Goal: Transaction & Acquisition: Book appointment/travel/reservation

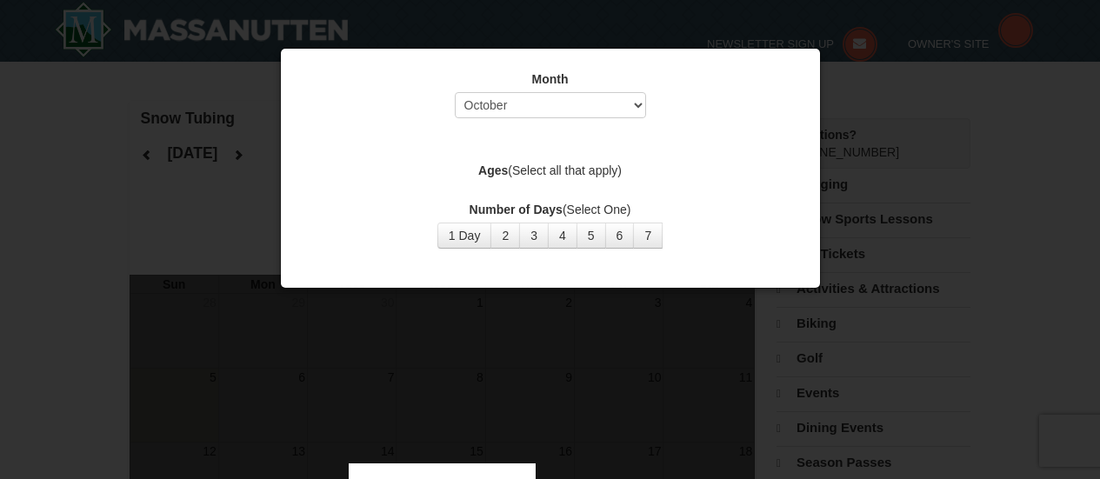
select select "10"
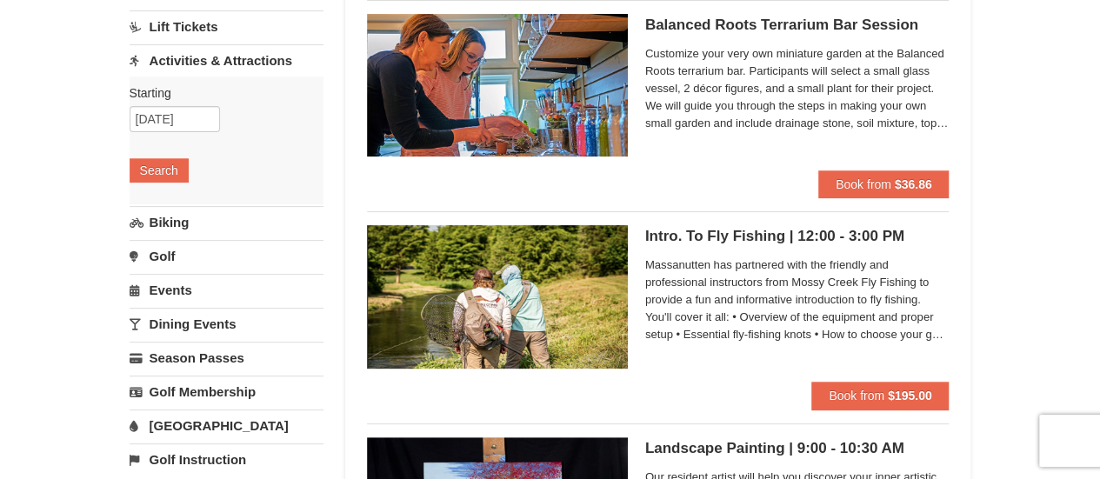
scroll to position [261, 0]
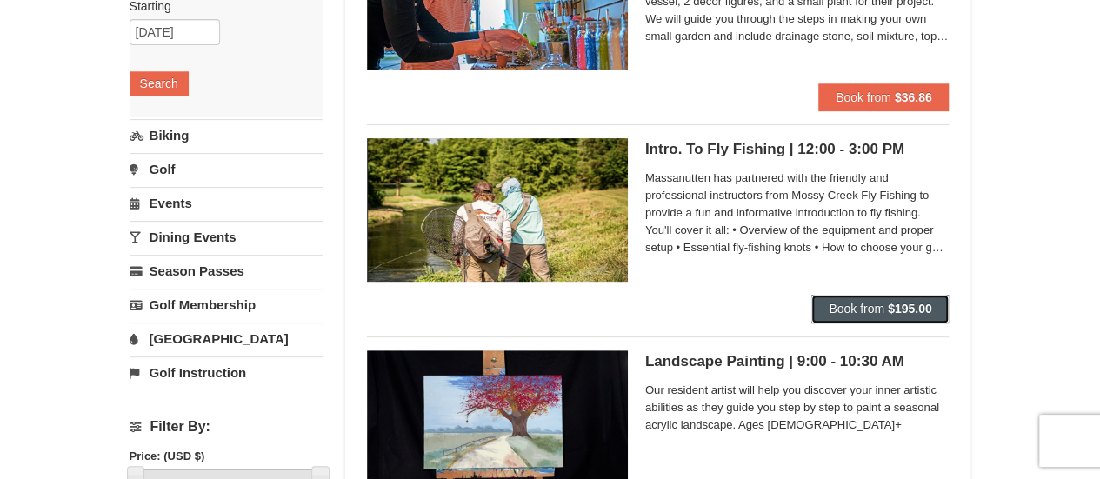
click at [877, 302] on span "Book from" at bounding box center [857, 309] width 56 height 14
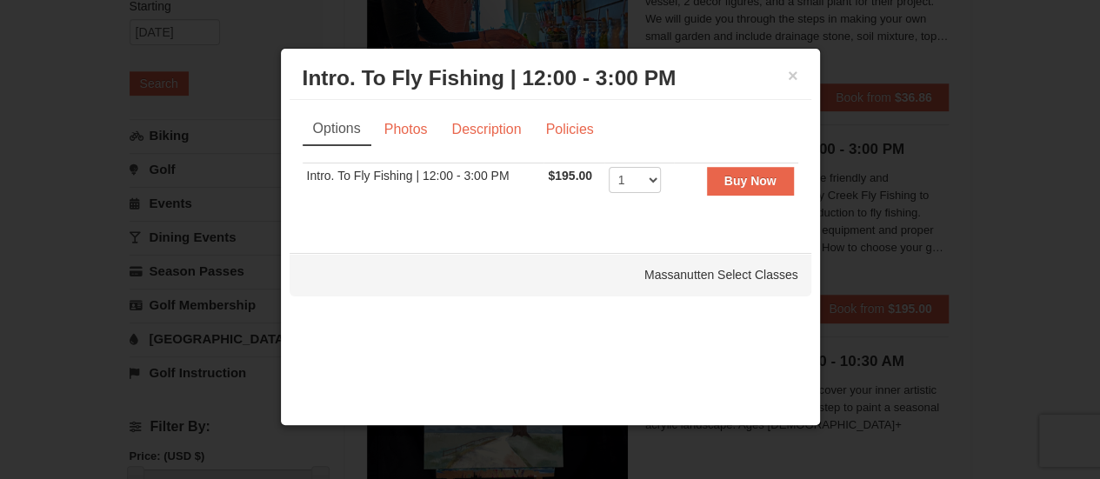
click at [351, 136] on link "Options" at bounding box center [337, 129] width 69 height 33
click at [490, 133] on link "Description" at bounding box center [486, 129] width 92 height 33
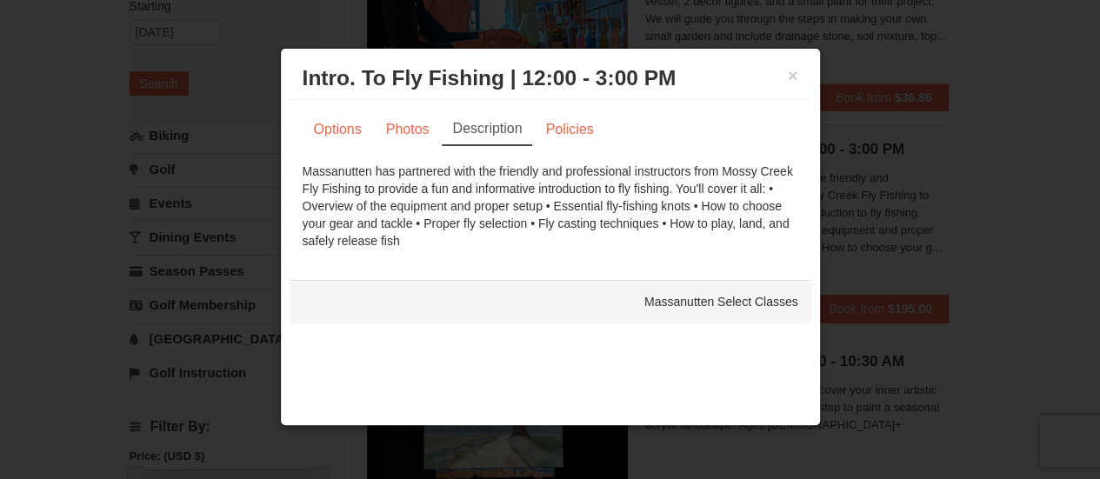
drag, startPoint x: 710, startPoint y: 306, endPoint x: 657, endPoint y: 295, distance: 54.3
click at [709, 306] on div "Massanutten Select Classes" at bounding box center [551, 301] width 522 height 43
click at [427, 297] on div "Massanutten Select Classes" at bounding box center [551, 301] width 522 height 43
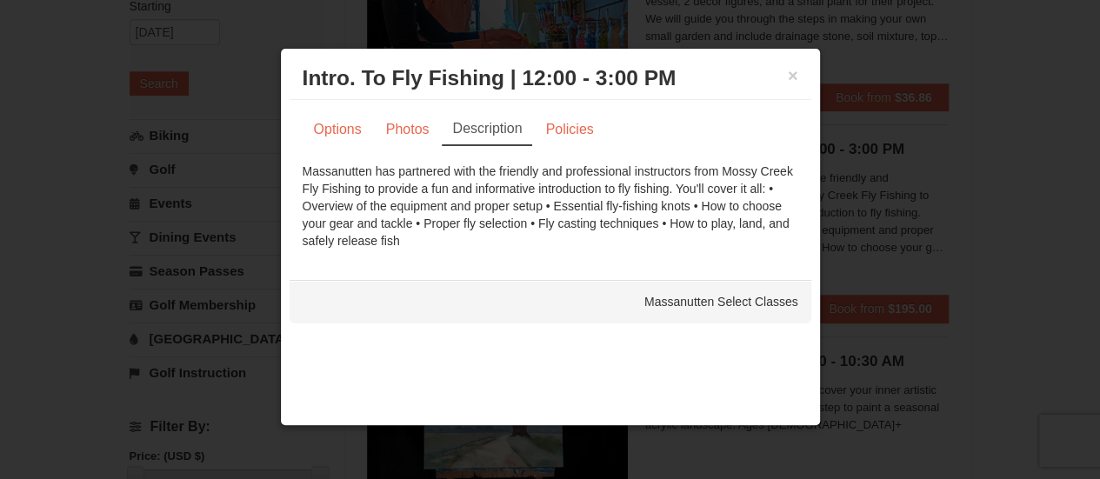
click at [738, 307] on div "Massanutten Select Classes" at bounding box center [551, 301] width 522 height 43
click at [799, 297] on div "Massanutten Select Classes" at bounding box center [551, 301] width 522 height 43
click at [753, 297] on div "Massanutten Select Classes" at bounding box center [551, 301] width 522 height 43
click at [791, 74] on button "×" at bounding box center [793, 75] width 10 height 17
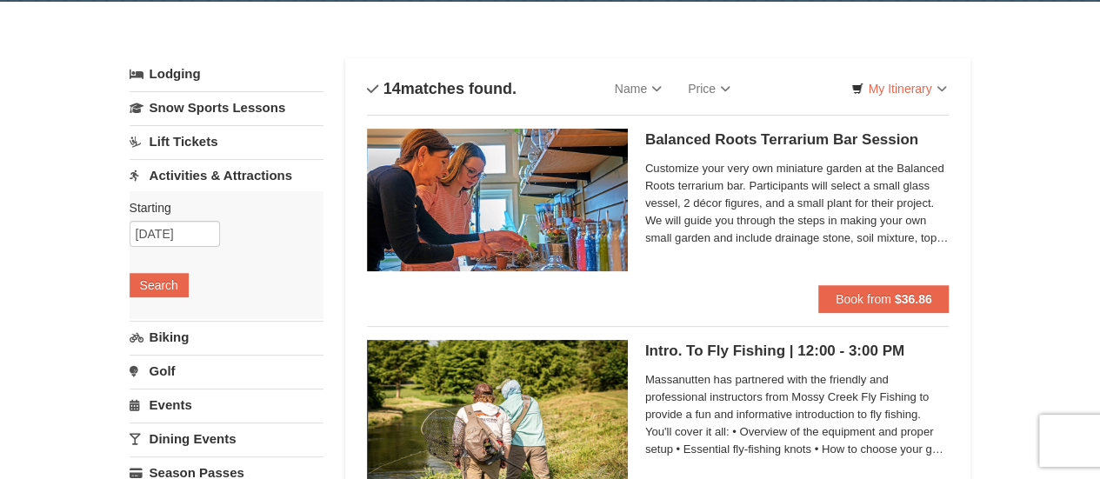
scroll to position [87, 0]
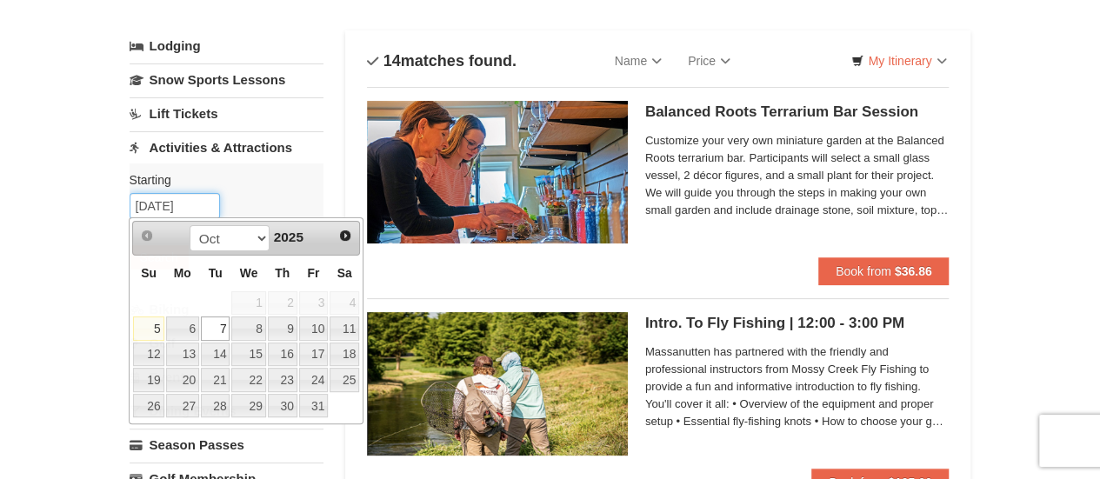
click at [164, 204] on input "[DATE]" at bounding box center [175, 206] width 90 height 26
click at [347, 232] on span "Next" at bounding box center [345, 236] width 14 height 14
click at [339, 406] on link "29" at bounding box center [345, 406] width 30 height 24
type input "[DATE]"
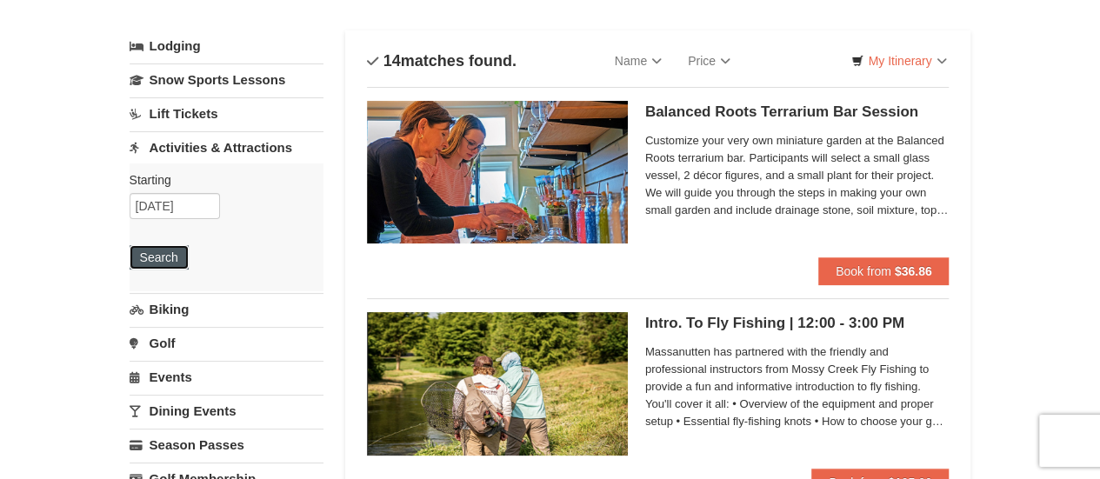
click at [165, 258] on button "Search" at bounding box center [159, 257] width 59 height 24
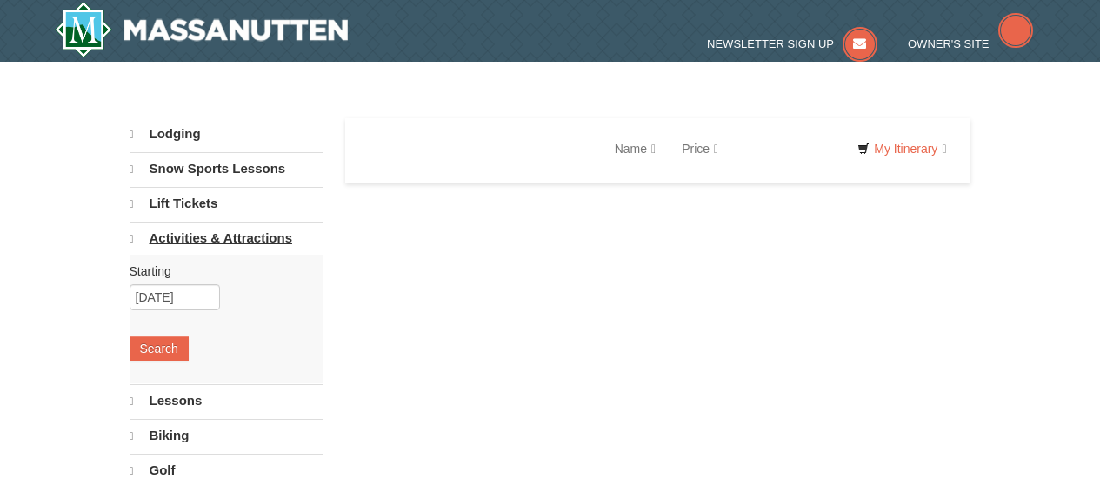
select select "10"
